Goal: Task Accomplishment & Management: Complete application form

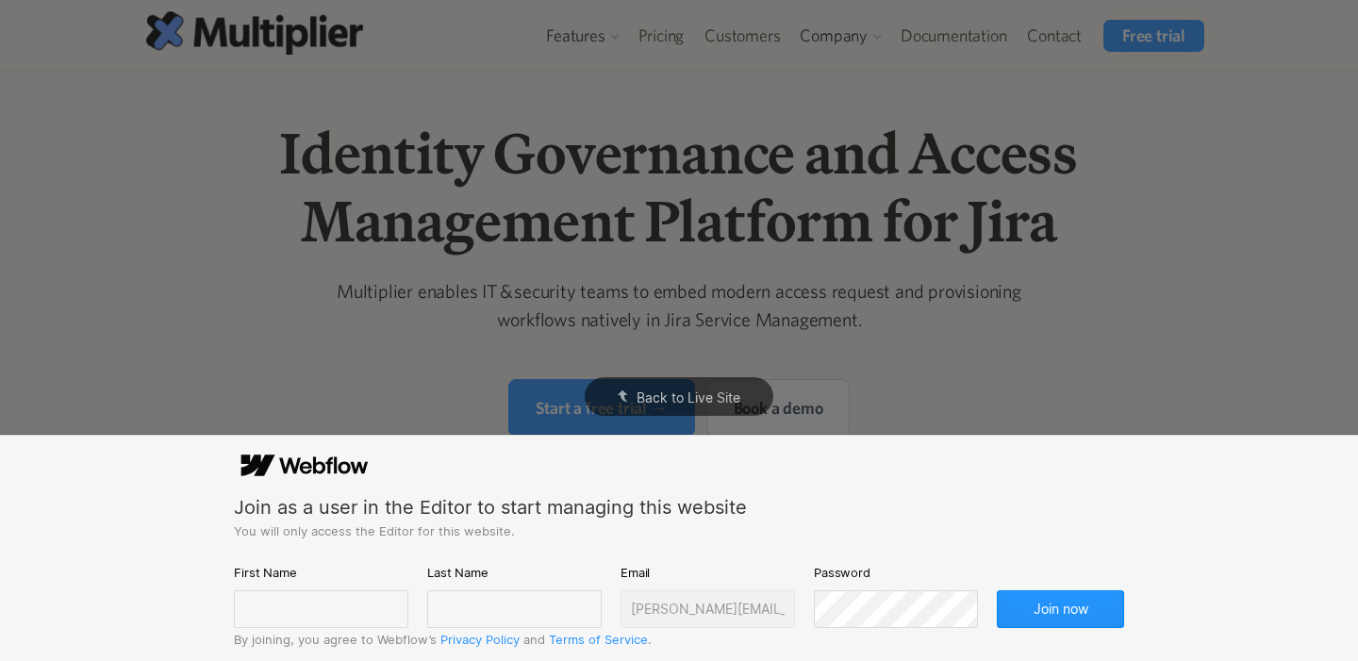
click at [813, 486] on div "Join as a user in the Editor to start managing this website You will only acces…" at bounding box center [679, 545] width 890 height 209
click at [322, 591] on input "text" at bounding box center [321, 610] width 175 height 38
click at [322, 620] on input "text" at bounding box center [321, 610] width 175 height 38
type input "[PERSON_NAME]"
click at [470, 614] on input "text" at bounding box center [514, 610] width 175 height 38
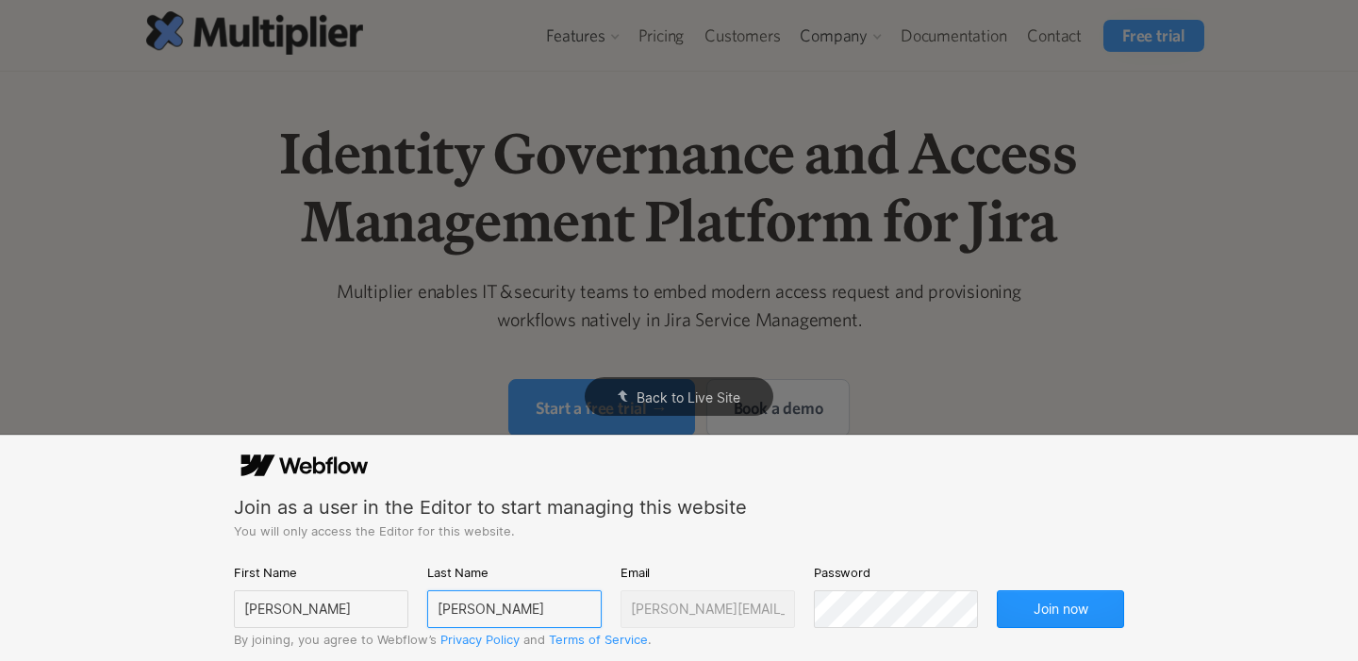
type input "[PERSON_NAME]"
click at [997, 624] on button "Join now" at bounding box center [1060, 610] width 127 height 38
click at [997, 600] on button "Join now" at bounding box center [1060, 610] width 127 height 38
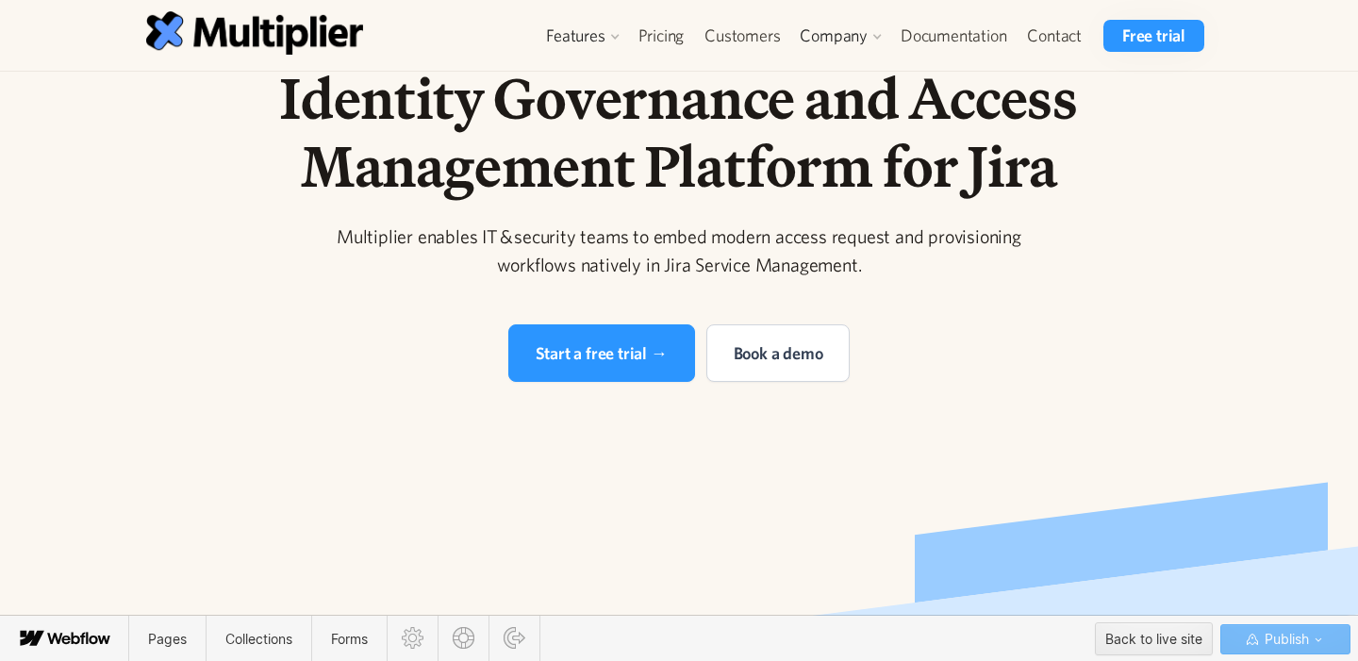
scroll to position [63, 0]
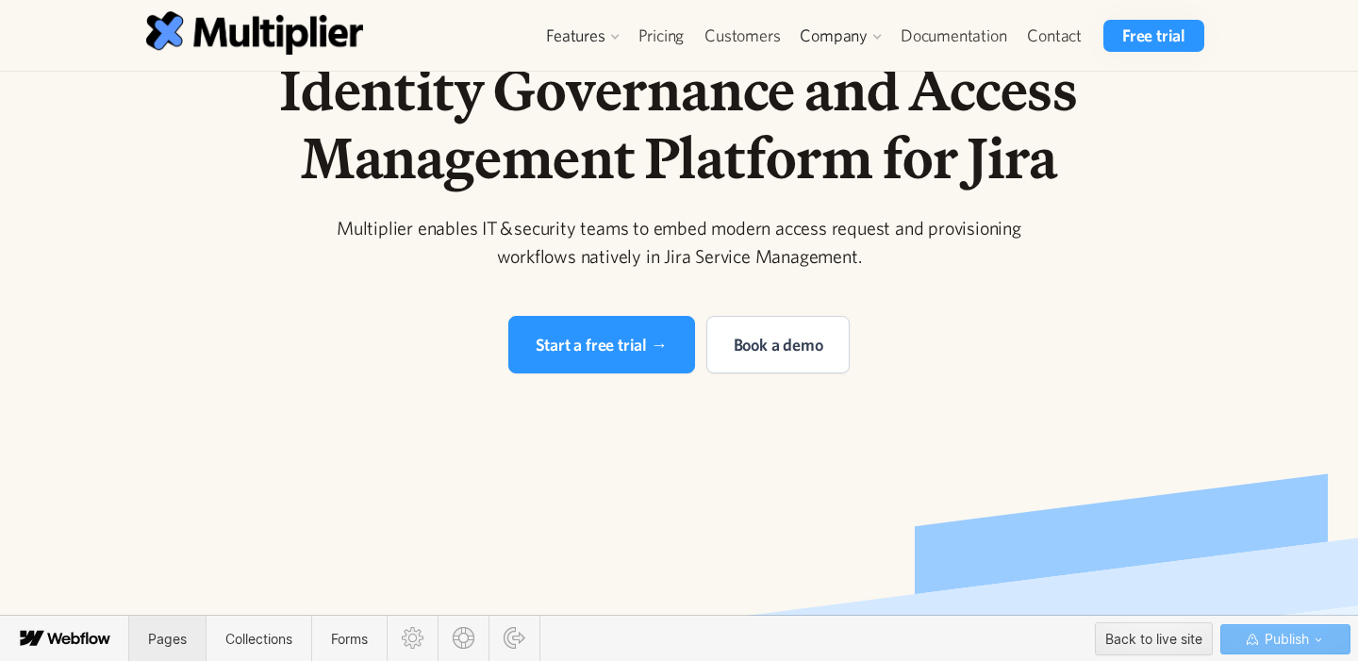
click at [199, 636] on span "Pages" at bounding box center [167, 639] width 76 height 46
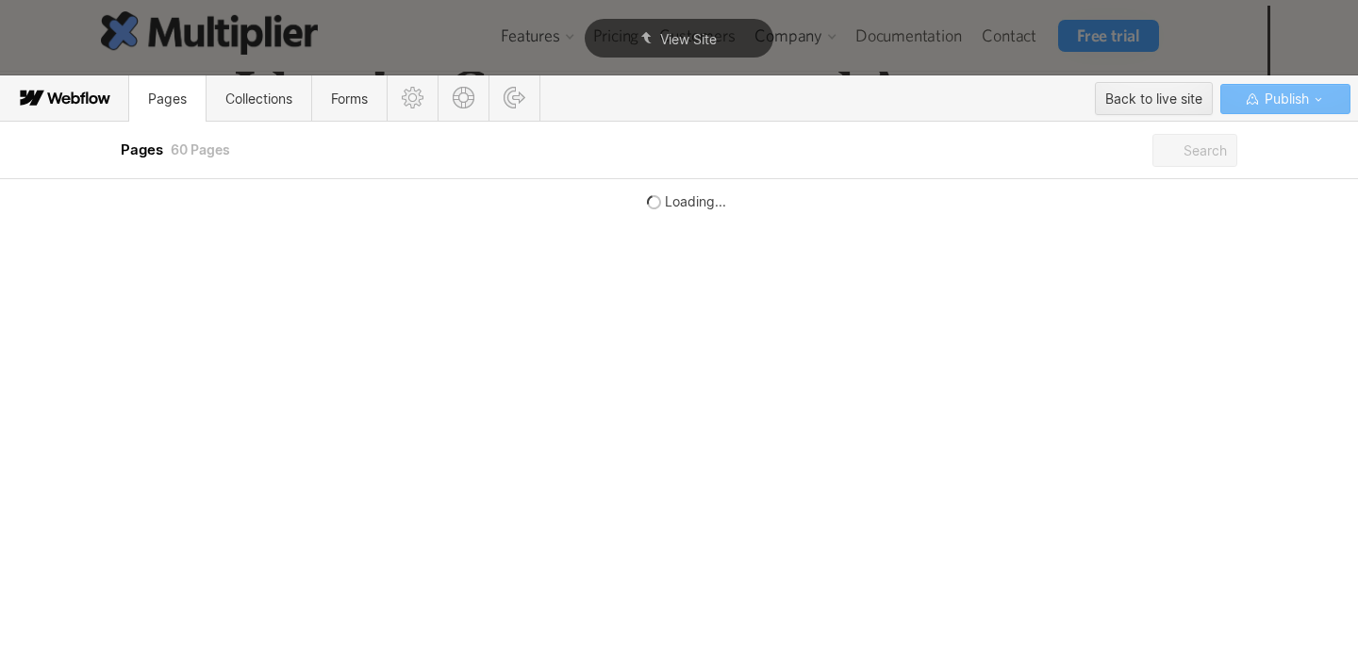
scroll to position [0, 0]
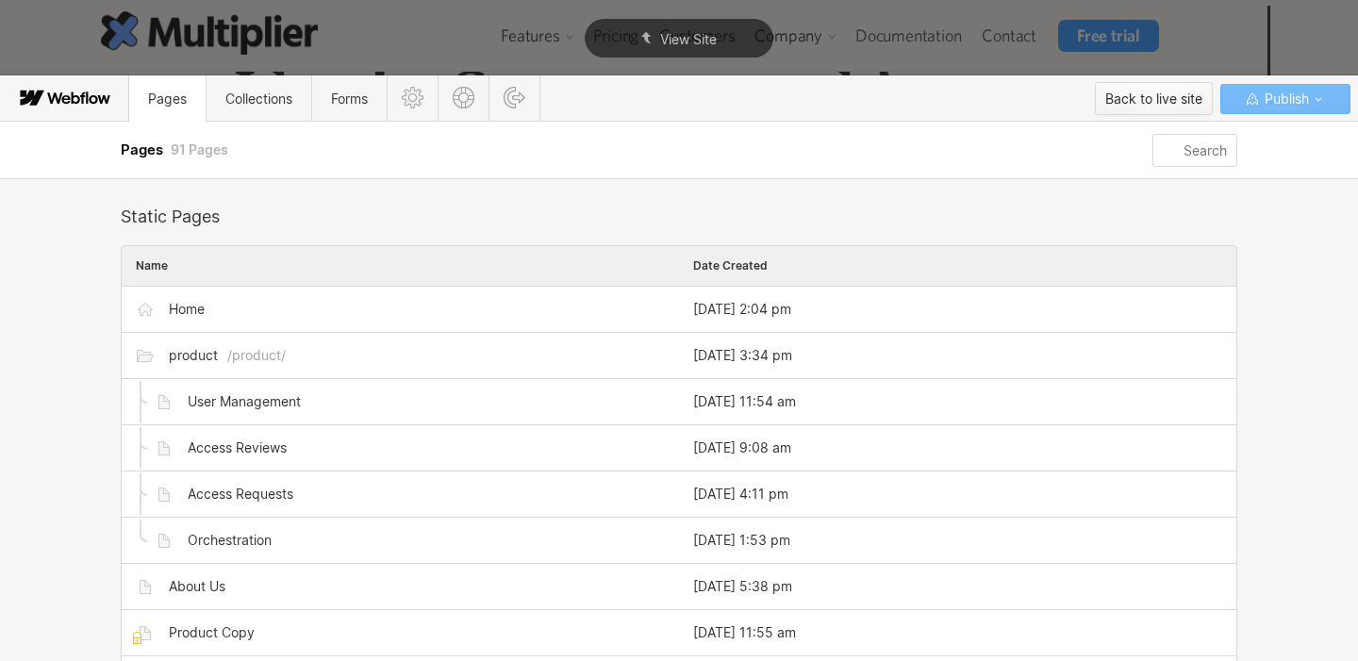
click at [1154, 92] on div "Back to live site" at bounding box center [1154, 99] width 97 height 28
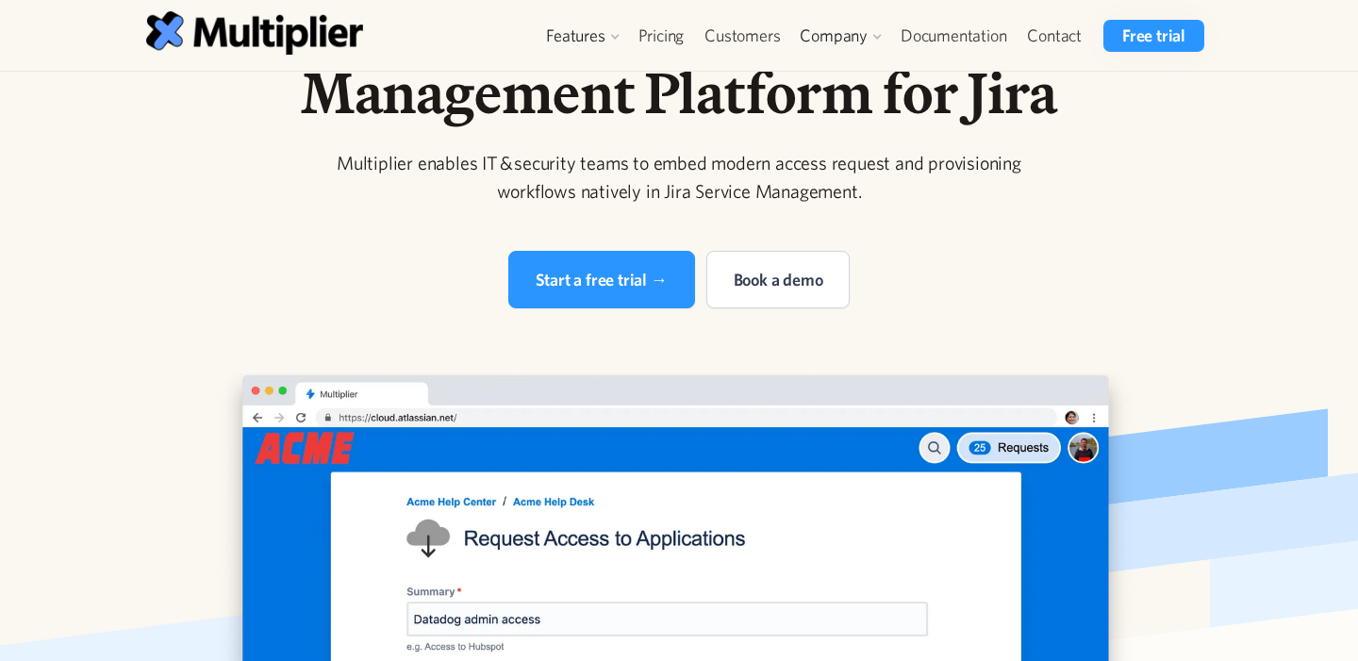
scroll to position [628, 0]
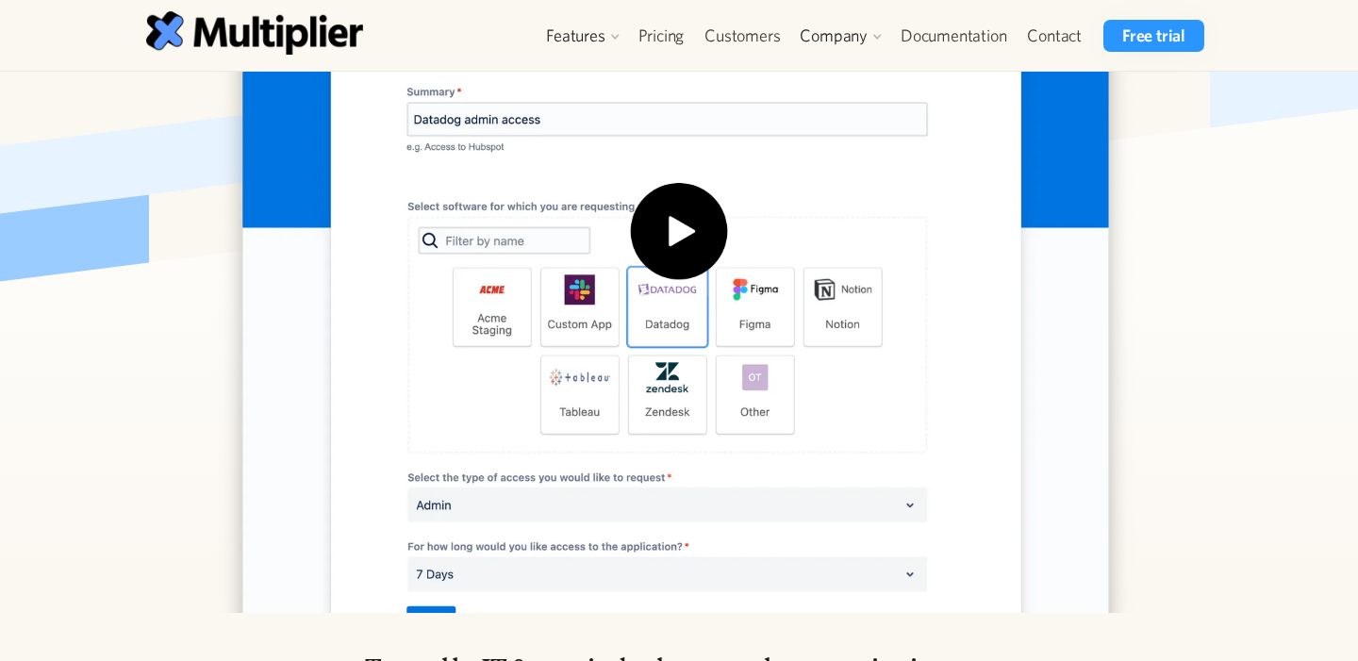
click at [724, 54] on div "Features Access Requests Access Reviews Orchestration User Management Integrati…" at bounding box center [679, 35] width 1160 height 71
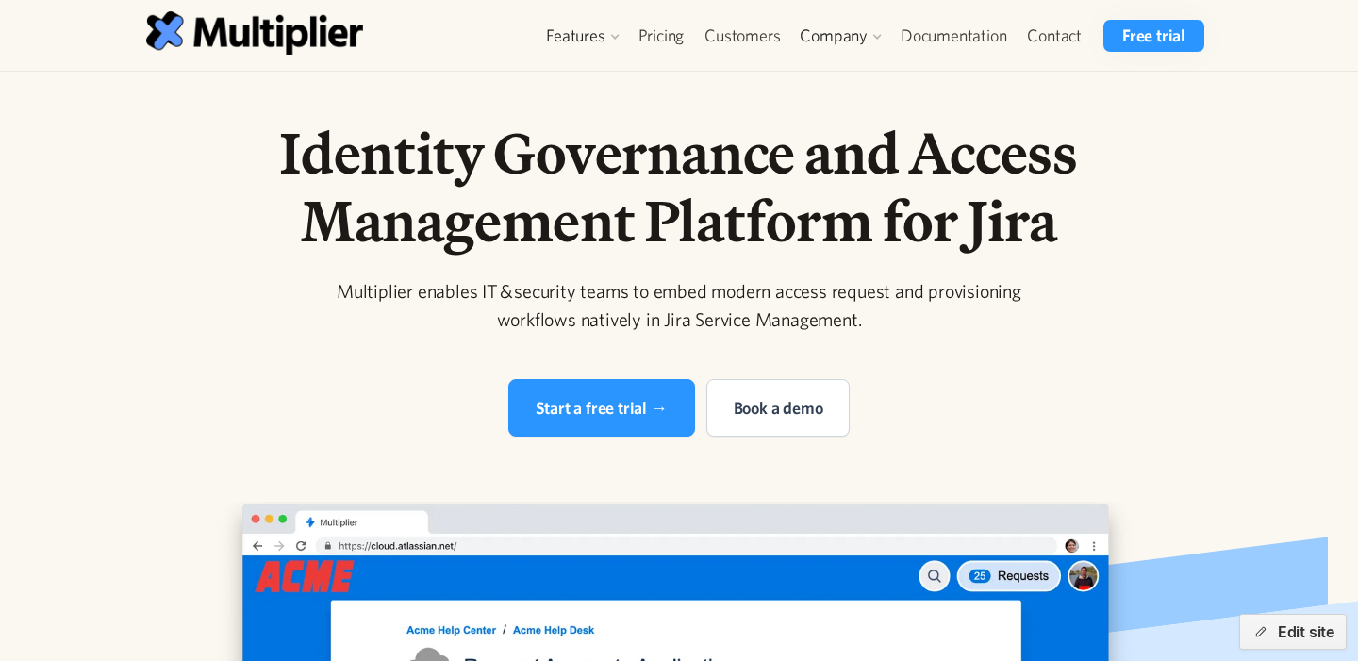
click at [625, 340] on div at bounding box center [679, 356] width 966 height 45
click at [1270, 637] on button "Edit site" at bounding box center [1293, 632] width 108 height 36
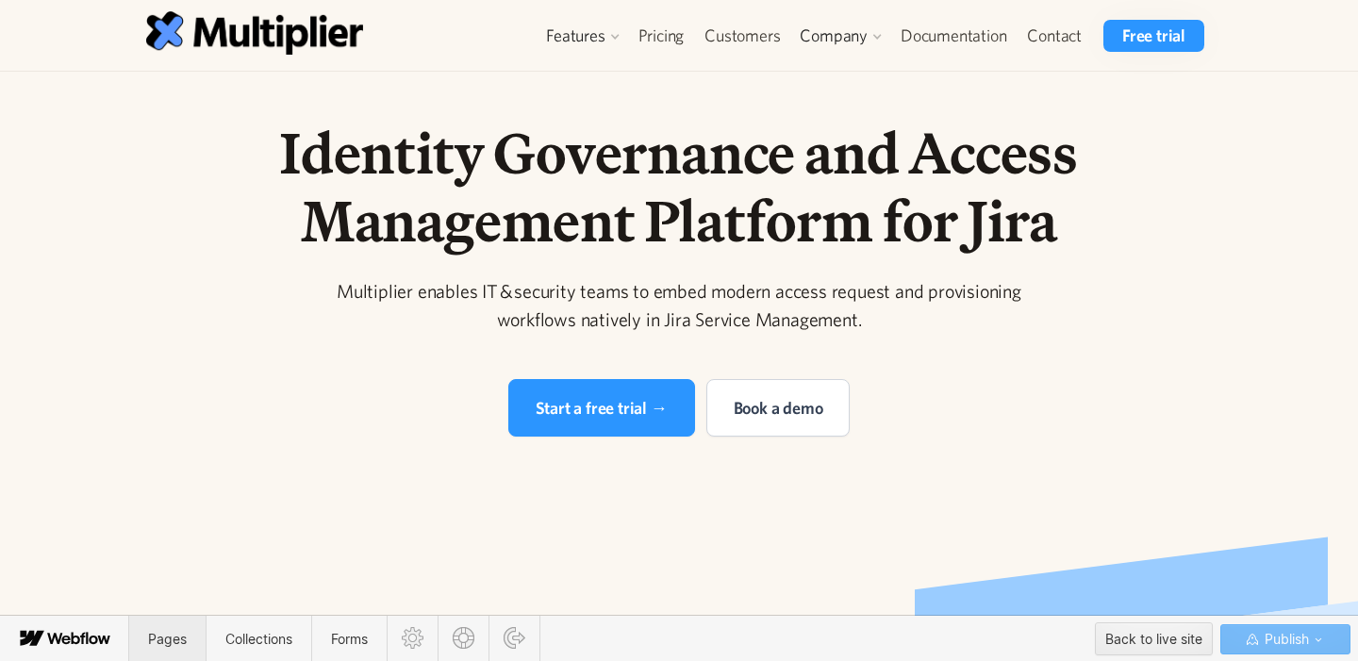
click at [188, 633] on span "Pages" at bounding box center [167, 639] width 76 height 46
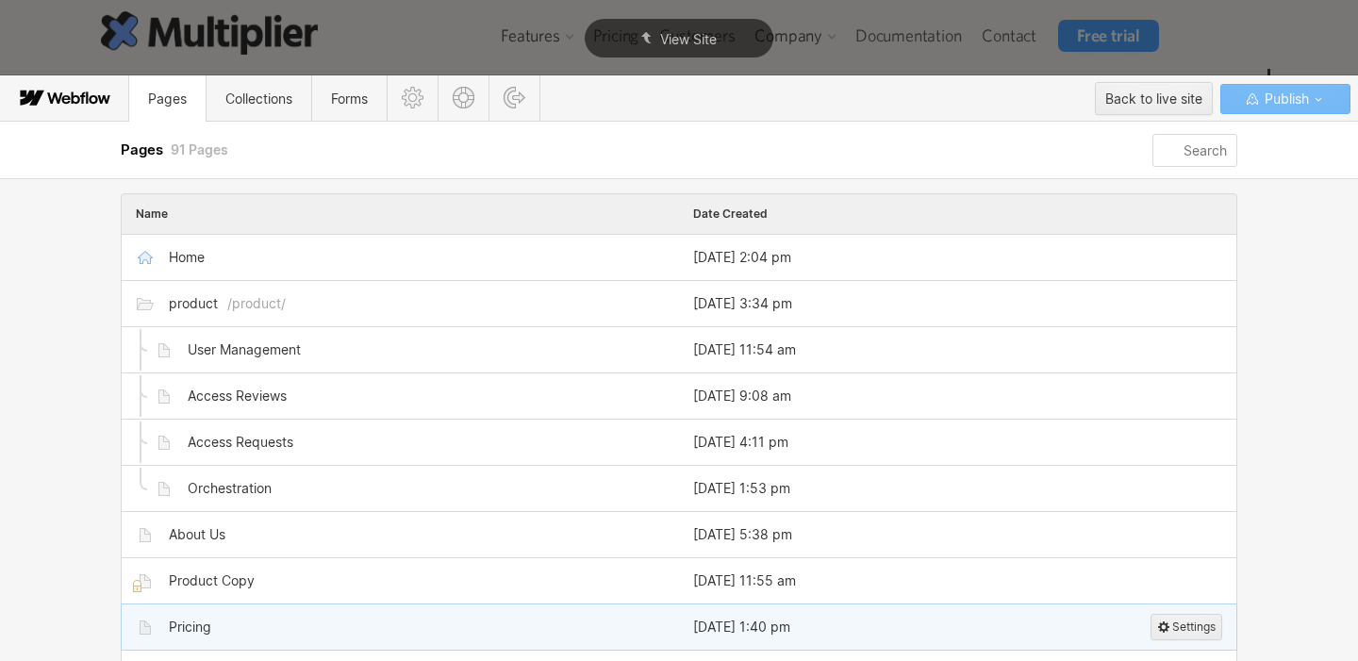
scroll to position [42, 0]
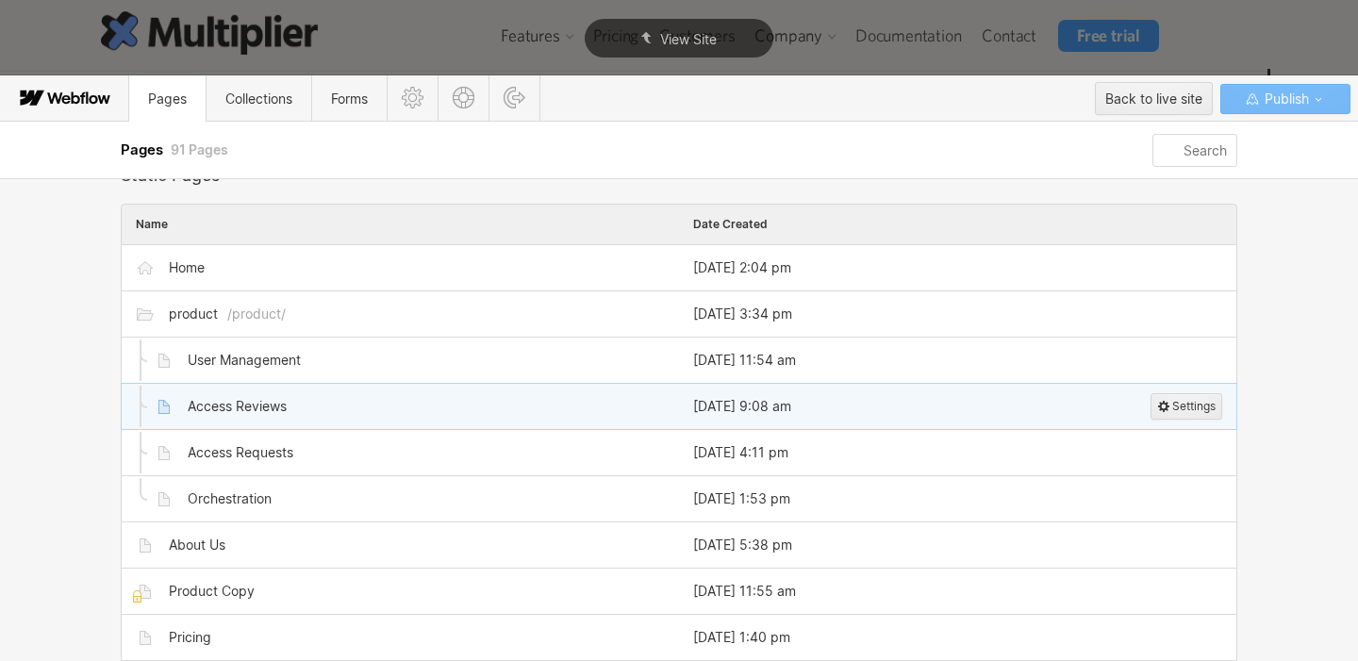
click at [218, 393] on div "Access Reviews" at bounding box center [419, 406] width 491 height 30
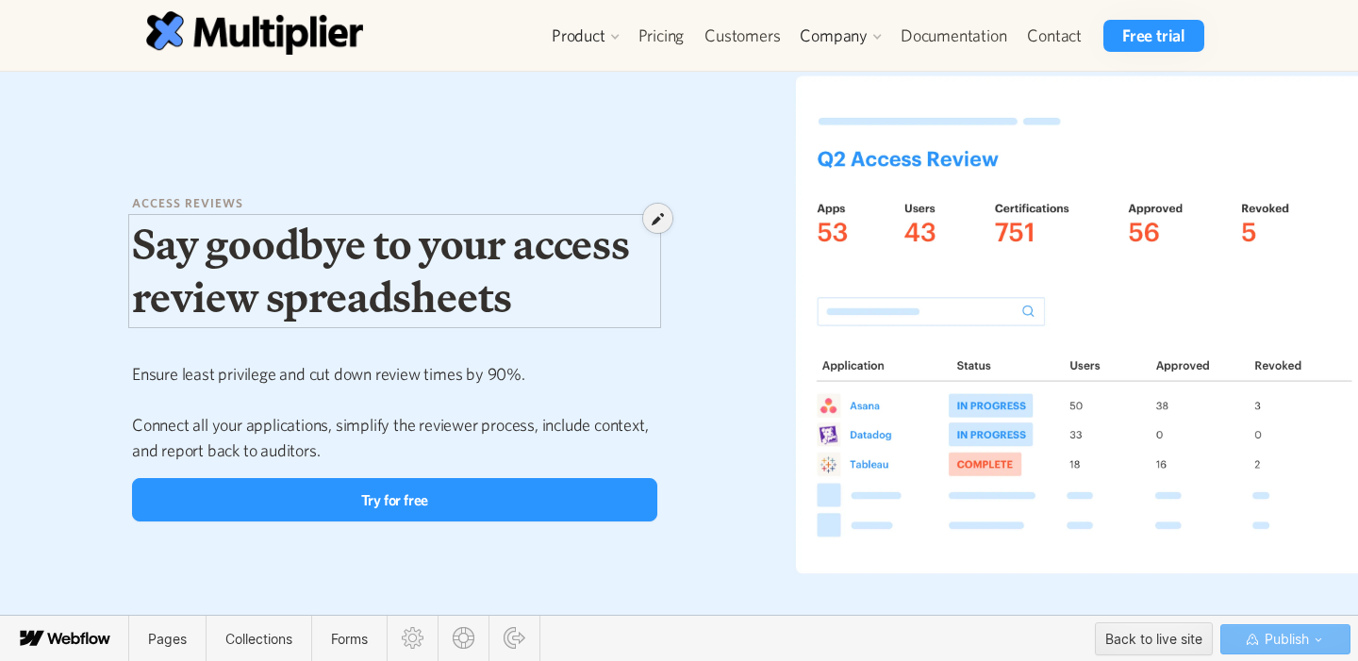
click at [374, 272] on div at bounding box center [394, 261] width 525 height 107
click at [382, 244] on div at bounding box center [394, 261] width 525 height 107
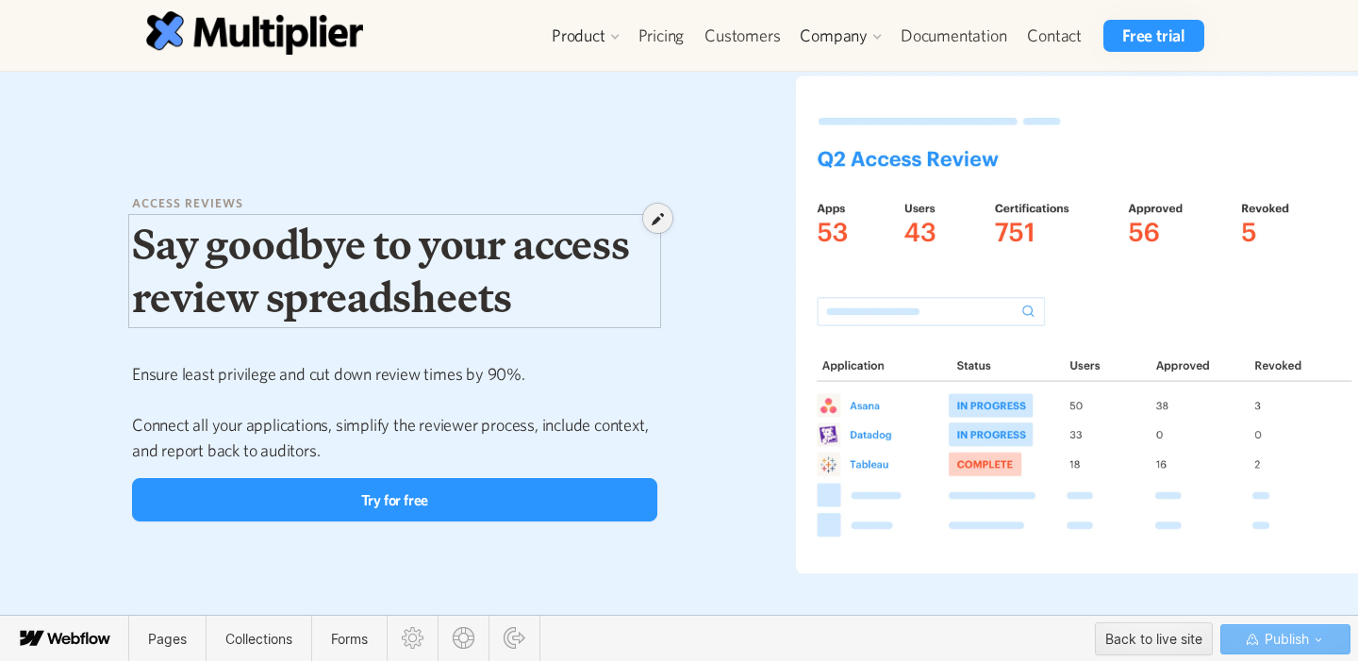
click at [382, 244] on div at bounding box center [394, 261] width 525 height 107
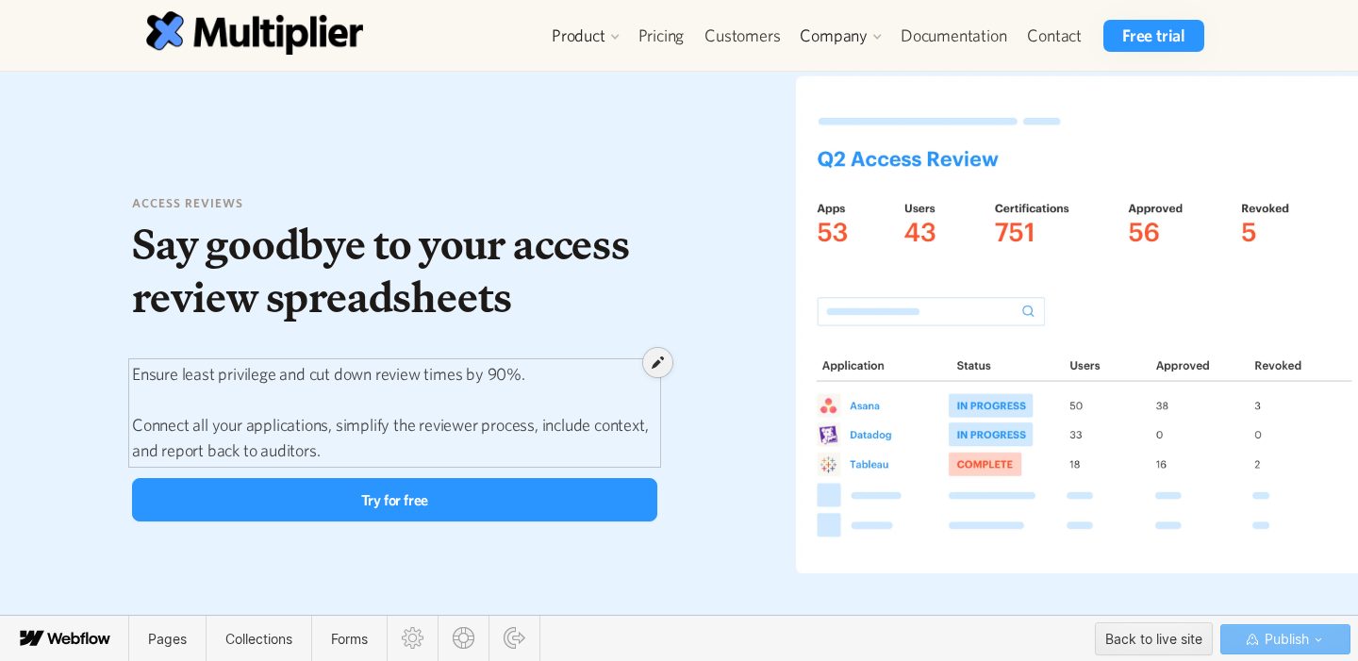
drag, startPoint x: 326, startPoint y: 451, endPoint x: 199, endPoint y: 371, distance: 150.5
click at [199, 371] on div at bounding box center [394, 404] width 525 height 102
click at [655, 363] on icon at bounding box center [658, 362] width 12 height 13
click at [378, 444] on p "Ensure least privilege and cut down review times by 90%. Connect all your appli…" at bounding box center [394, 412] width 525 height 102
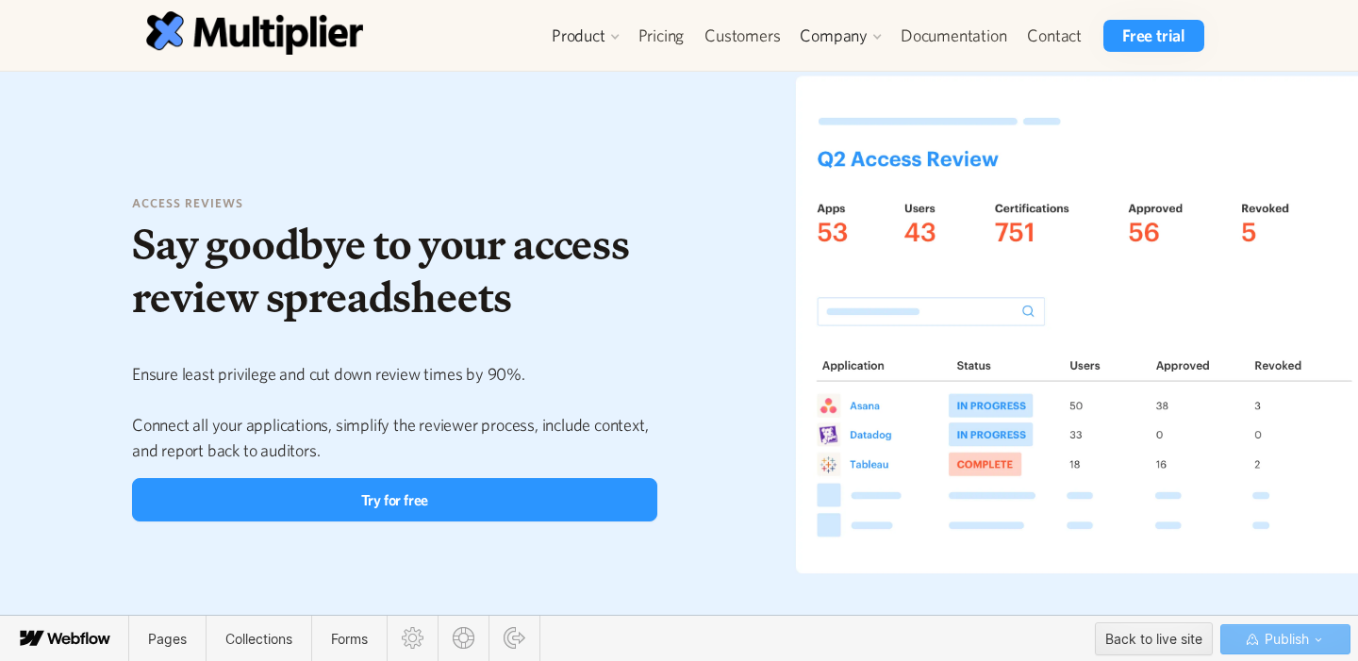
click at [378, 444] on p "Ensure least privilege and cut down review times by 90%. Connect all your appli…" at bounding box center [394, 412] width 525 height 102
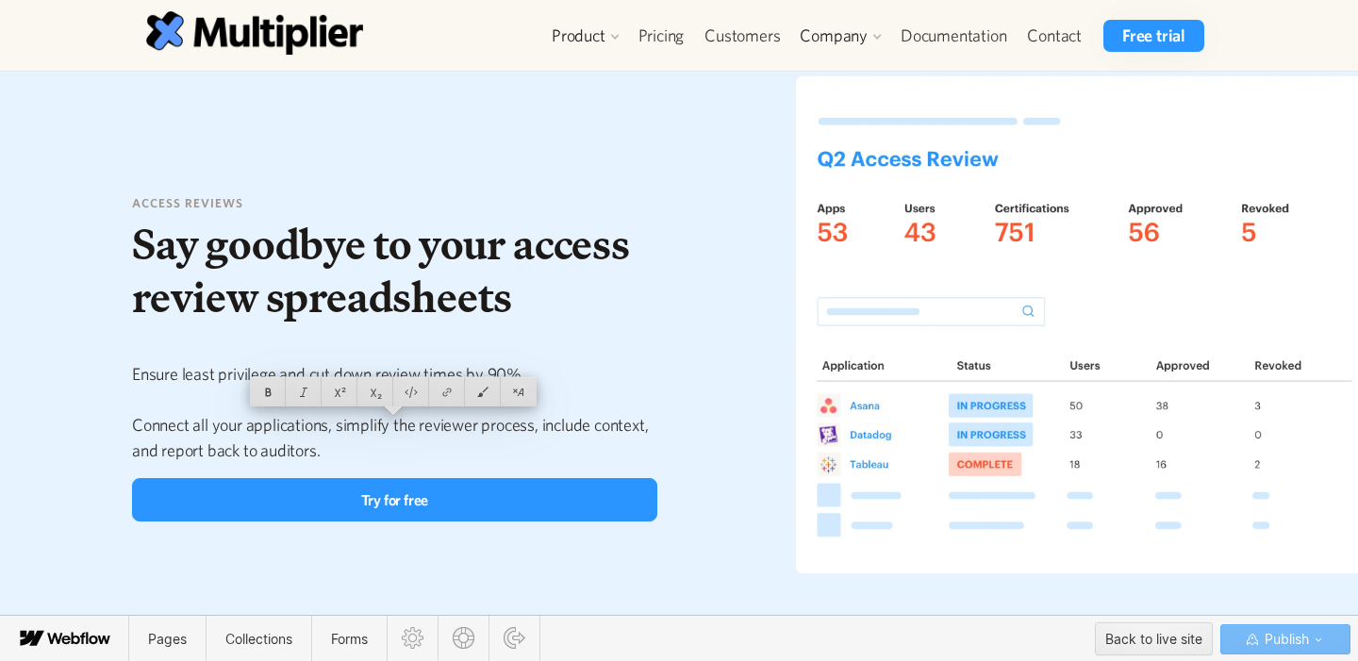
click at [139, 319] on h1 "Say goodbye to your access review spreadsheets" at bounding box center [394, 271] width 525 height 107
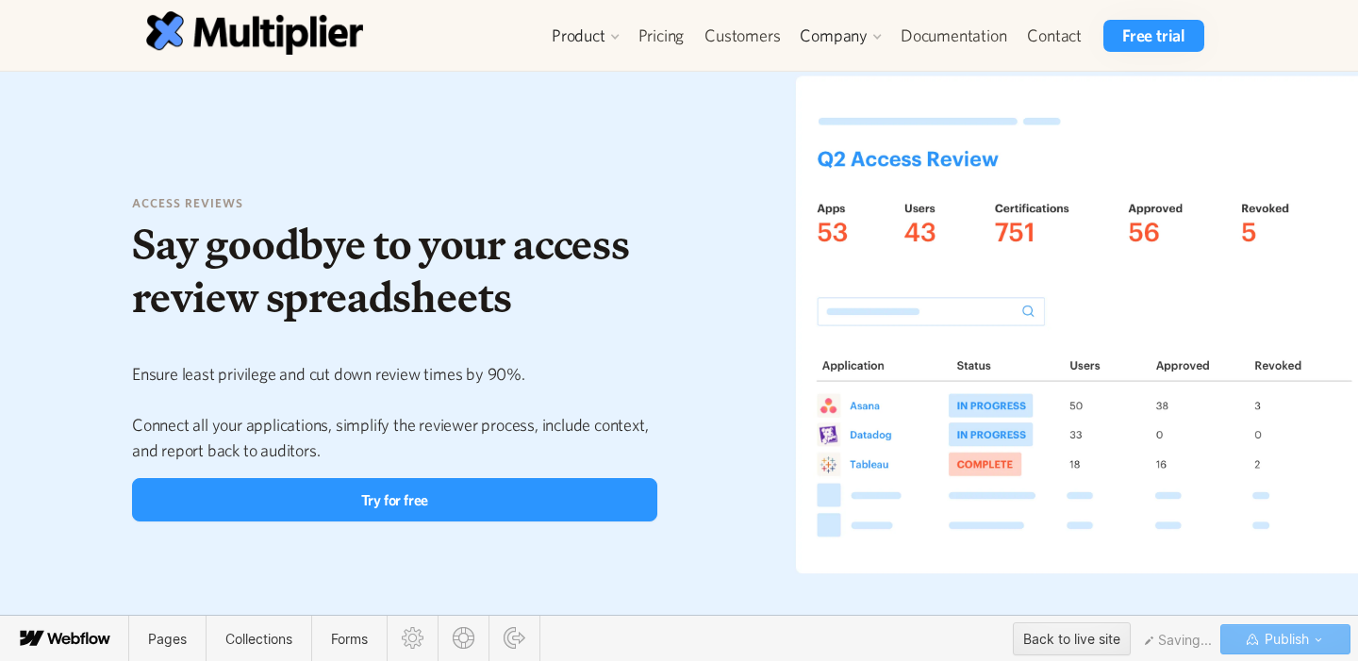
click at [75, 254] on div "Access reviews Say goodbye to your access review spreadsheets Ensure least priv…" at bounding box center [679, 359] width 1358 height 574
click at [82, 194] on div "Access reviews Say goodbye to your access review spreadsheets Ensure least priv…" at bounding box center [679, 359] width 1358 height 574
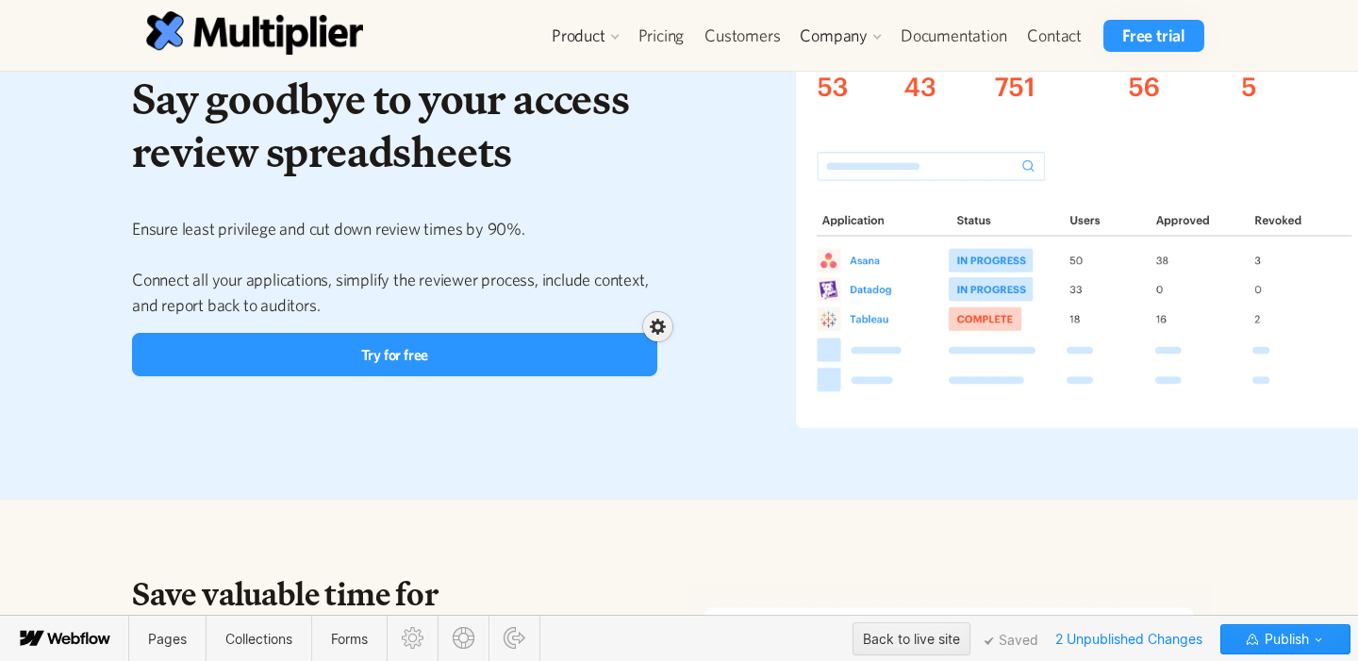
scroll to position [153, 0]
